Goal: Check status: Check status

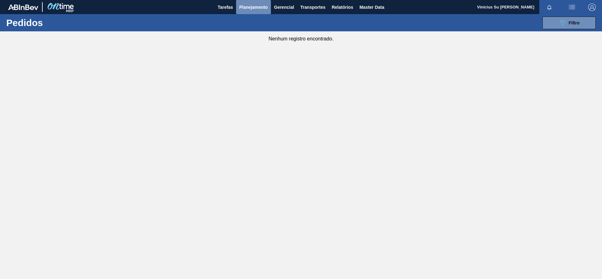
click at [247, 8] on span "Planejamento" at bounding box center [253, 7] width 29 height 8
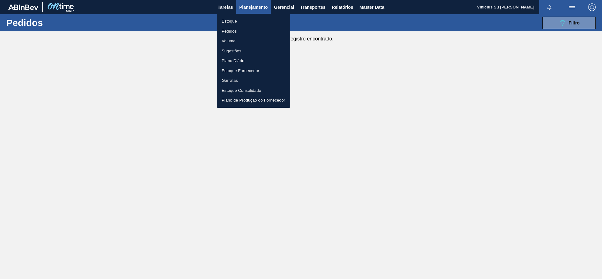
click at [237, 21] on li "Estoque" at bounding box center [254, 21] width 74 height 10
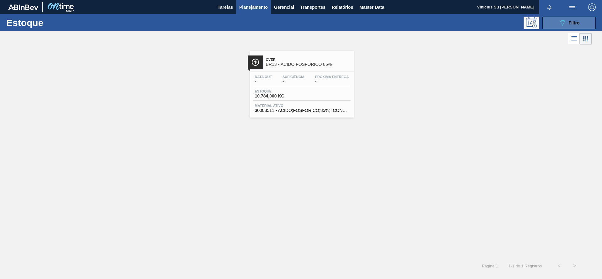
click at [561, 22] on icon "089F7B8B-B2A5-4AFE-B5C0-19BA573D28AC" at bounding box center [563, 23] width 8 height 8
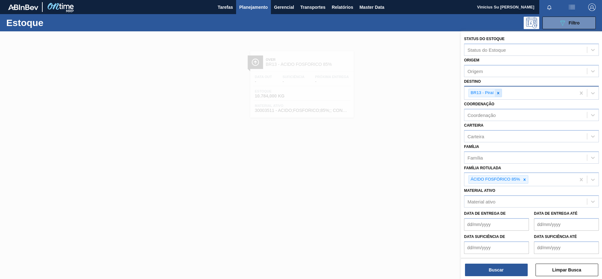
click at [500, 92] on div at bounding box center [498, 93] width 7 height 8
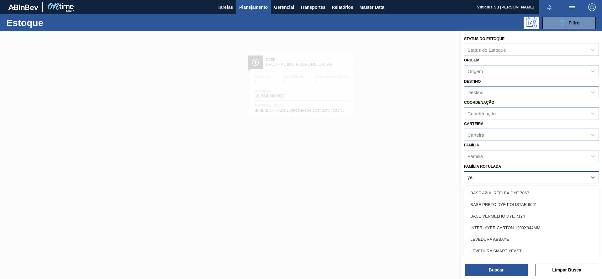
type Rotulada "yeas"
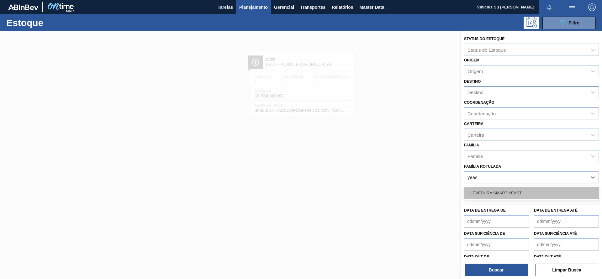
click at [513, 198] on div "LEVEDURA SMART YEAST" at bounding box center [531, 193] width 135 height 12
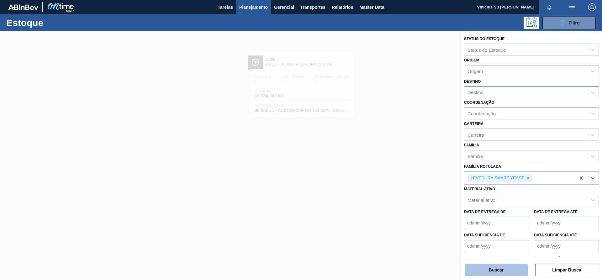
click at [505, 271] on button "Buscar" at bounding box center [496, 270] width 63 height 13
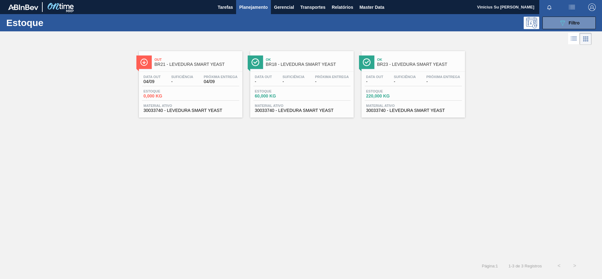
click at [288, 187] on div "Out BR21 - LEVEDURA SMART YEAST Data out 04/09 Suficiência - Próxima Entrega 04…" at bounding box center [301, 152] width 602 height 212
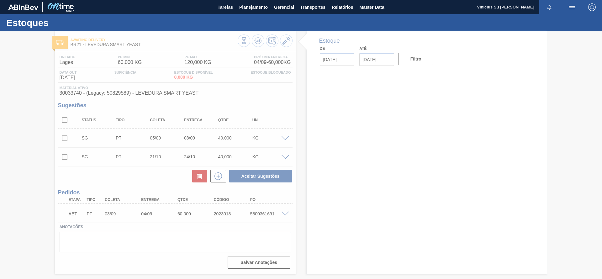
type input "[DATE]"
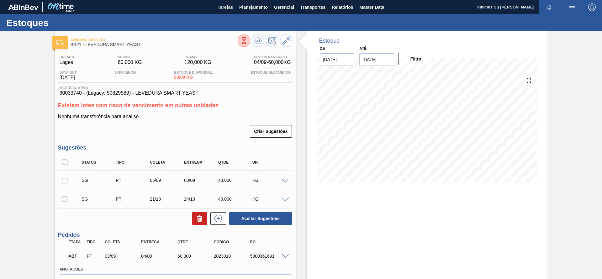
click at [303, 180] on div "Estoque De 04/09/2025 Até 18/09/2025 Filtro" at bounding box center [422, 173] width 252 height 285
click at [302, 166] on div "Estoque De 04/09/2025 Até 18/09/2025 Filtro" at bounding box center [422, 173] width 252 height 285
click at [300, 167] on div "Estoque De 04/09/2025 Até 18/09/2025 Filtro" at bounding box center [422, 173] width 252 height 285
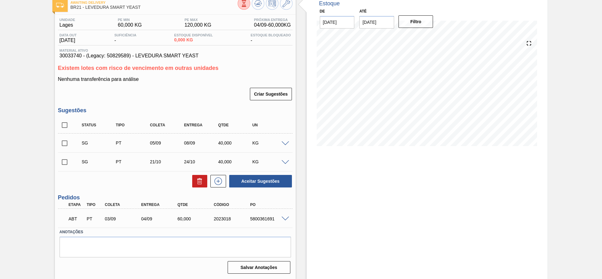
click at [283, 218] on span at bounding box center [286, 219] width 8 height 5
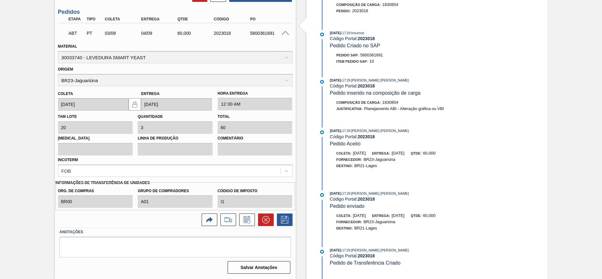
scroll to position [129, 0]
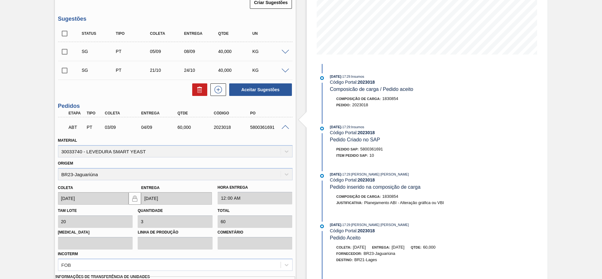
click at [287, 125] on span at bounding box center [286, 127] width 8 height 5
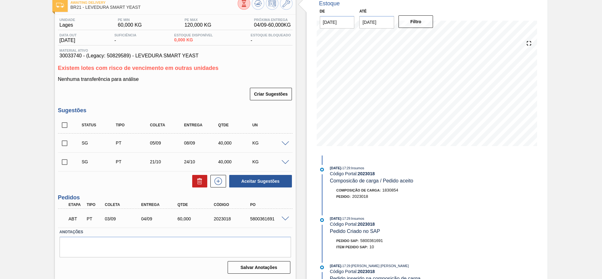
scroll to position [0, 0]
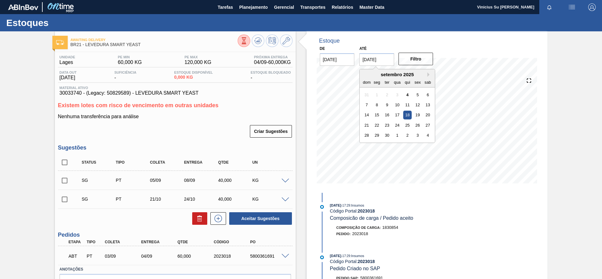
click at [377, 60] on input "[DATE]" at bounding box center [376, 59] width 35 height 13
click at [431, 74] on button "Next Month" at bounding box center [429, 74] width 4 height 4
click at [420, 137] on div "31" at bounding box center [418, 135] width 8 height 8
type input "31/10/2025"
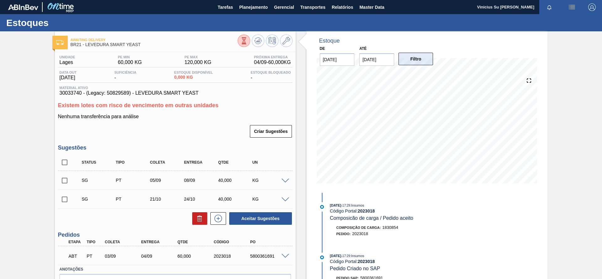
click at [411, 61] on button "Filtro" at bounding box center [416, 59] width 35 height 13
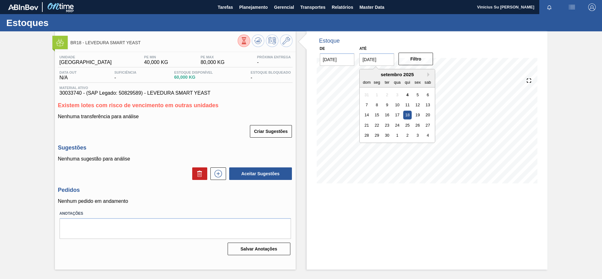
click at [364, 60] on input "[DATE]" at bounding box center [376, 59] width 35 height 13
click at [429, 75] on button "Next Month" at bounding box center [429, 74] width 4 height 4
click at [408, 145] on div "4" at bounding box center [407, 145] width 8 height 8
type input "04/12/2025"
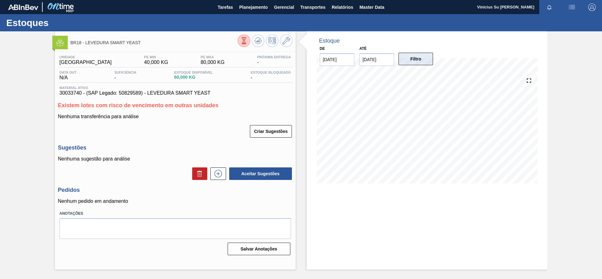
click at [413, 58] on button "Filtro" at bounding box center [416, 59] width 35 height 13
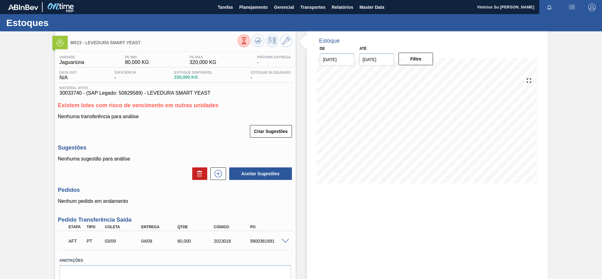
click at [374, 61] on input "[DATE]" at bounding box center [376, 59] width 35 height 13
click at [429, 74] on button "Next Month" at bounding box center [429, 74] width 4 height 4
click at [376, 147] on div "1" at bounding box center [377, 145] width 8 height 8
type input "[DATE]"
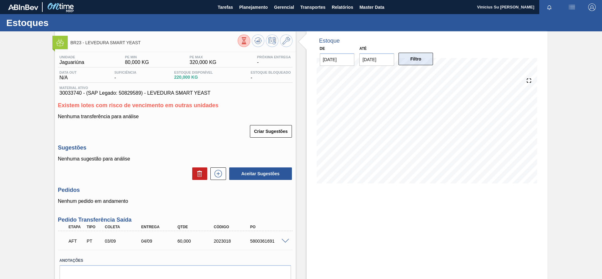
click at [409, 58] on button "Filtro" at bounding box center [416, 59] width 35 height 13
